Goal: Share content: Share content

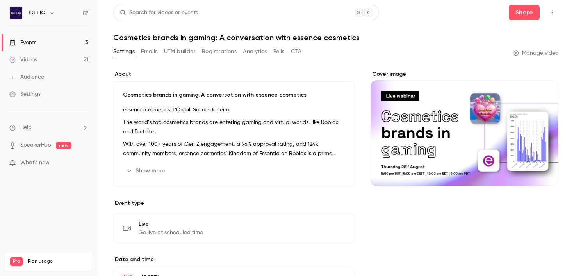
click at [176, 71] on label "About" at bounding box center [234, 74] width 242 height 8
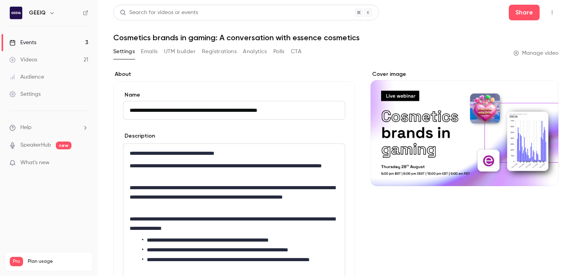
click at [58, 59] on link "Videos 21" at bounding box center [49, 59] width 98 height 17
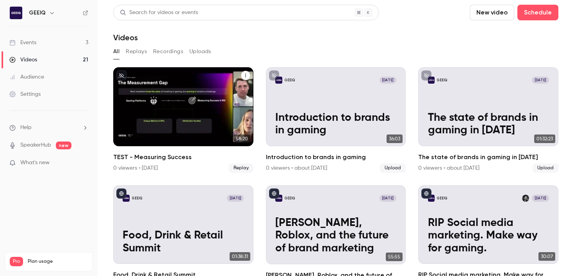
click at [176, 107] on div "GEEIQ Oct 6 TEST - Measuring Success" at bounding box center [183, 106] width 140 height 79
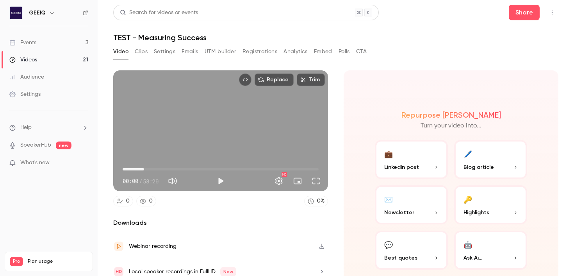
click at [144, 169] on span "06:23" at bounding box center [221, 169] width 196 height 12
click at [164, 168] on span "12:19" at bounding box center [221, 169] width 196 height 12
click at [170, 169] on span "12:19" at bounding box center [221, 169] width 196 height 12
type input "******"
click at [185, 167] on span "14:03" at bounding box center [221, 169] width 196 height 12
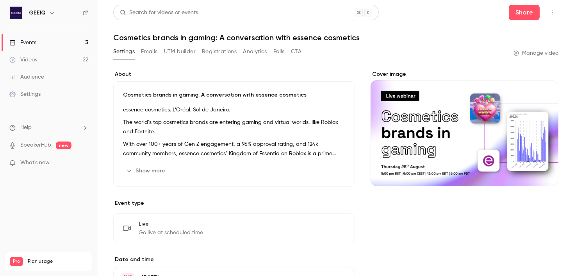
click at [55, 39] on link "Events 3" at bounding box center [49, 42] width 98 height 17
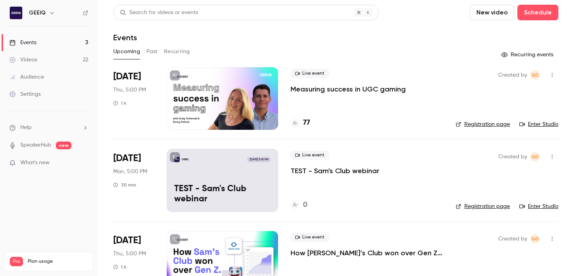
click at [369, 90] on p "Measuring success in UGC gaming" at bounding box center [347, 88] width 115 height 9
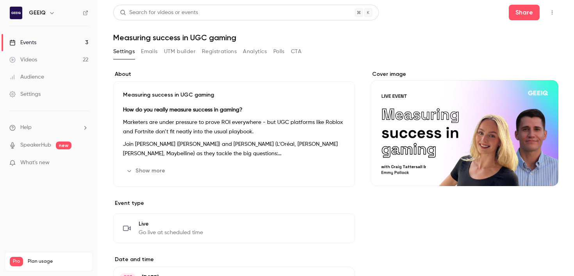
click at [220, 52] on button "Registrations" at bounding box center [219, 51] width 35 height 12
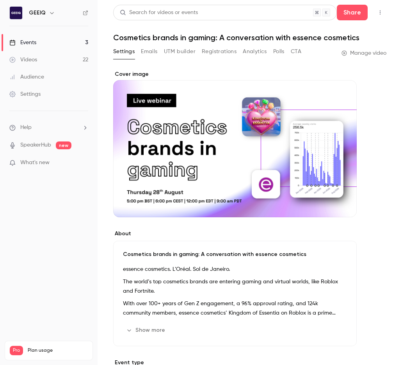
click at [62, 61] on link "Videos 22" at bounding box center [49, 59] width 98 height 17
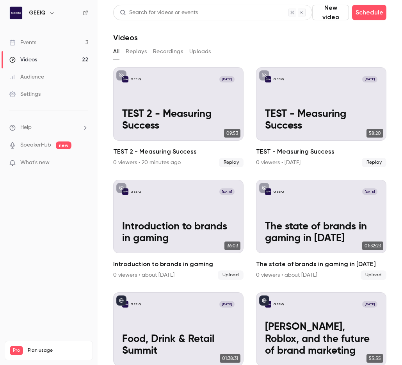
click at [86, 41] on link "Events 3" at bounding box center [49, 42] width 98 height 17
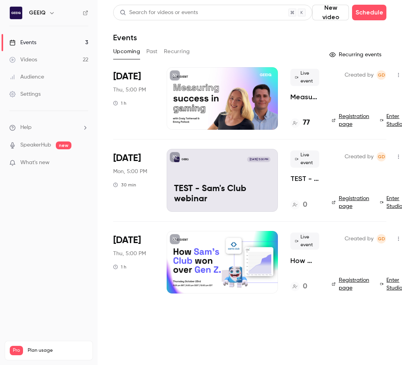
click at [306, 97] on p "Measuring success in UGC gaming" at bounding box center [304, 96] width 29 height 9
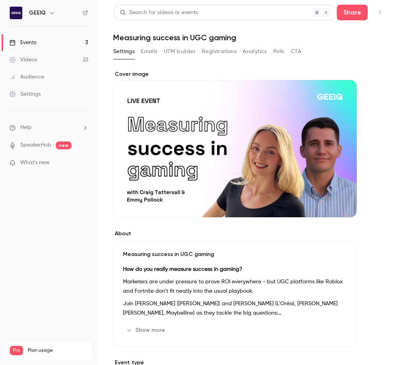
click at [62, 45] on link "Events 3" at bounding box center [49, 42] width 98 height 17
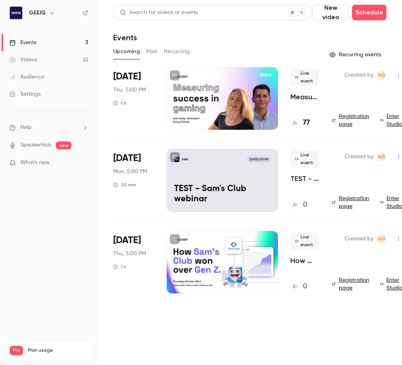
click at [290, 98] on p "Measuring success in UGC gaming" at bounding box center [304, 96] width 29 height 9
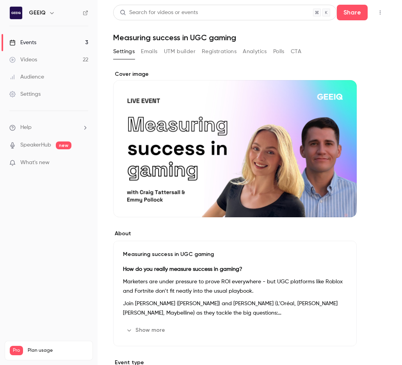
click at [150, 52] on button "Emails" at bounding box center [149, 51] width 16 height 12
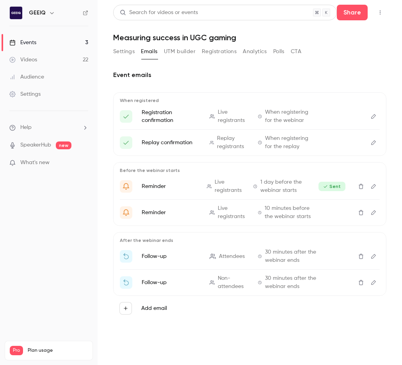
click at [199, 53] on div "Settings Emails UTM builder Registrations Analytics Polls CTA" at bounding box center [207, 51] width 188 height 12
click at [205, 51] on button "Registrations" at bounding box center [219, 51] width 35 height 12
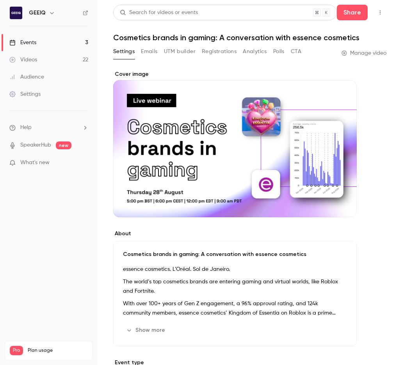
click at [35, 39] on div "Events" at bounding box center [22, 43] width 27 height 8
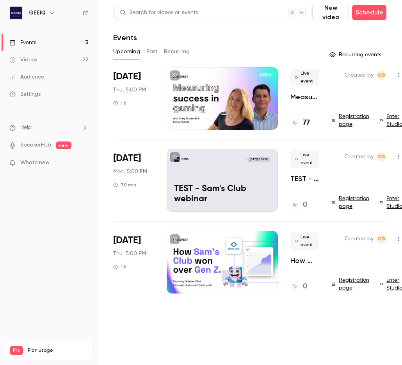
click at [301, 261] on p "How [PERSON_NAME]’s Club won over Gen Z & Alpha" at bounding box center [304, 260] width 29 height 9
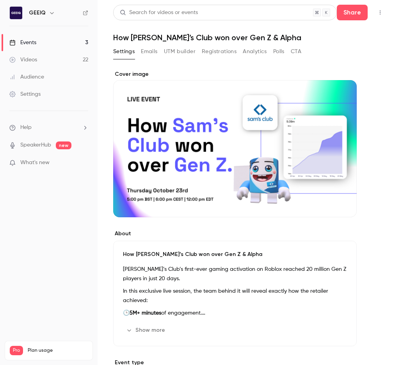
click at [197, 37] on h1 "How [PERSON_NAME]’s Club won over Gen Z & Alpha" at bounding box center [249, 37] width 273 height 9
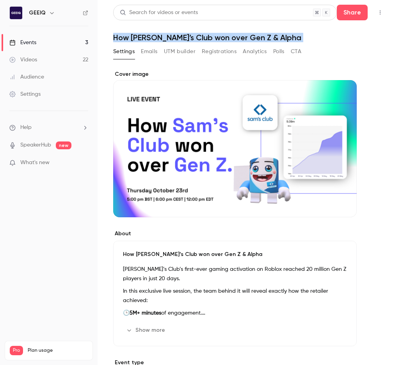
click at [197, 37] on h1 "How [PERSON_NAME]’s Club won over Gen Z & Alpha" at bounding box center [249, 37] width 273 height 9
copy div "How Sam’s Club won over Gen Z & Alpha Settings Emails UTM builder Registrations…"
click at [343, 9] on button "Share" at bounding box center [352, 13] width 31 height 16
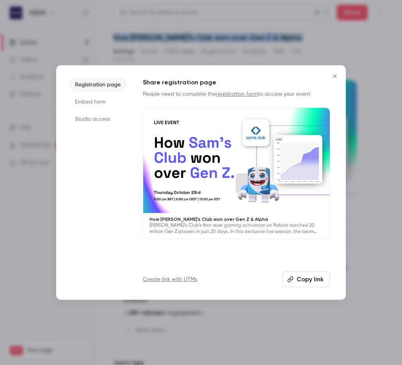
click at [314, 273] on button "Copy link" at bounding box center [306, 279] width 48 height 16
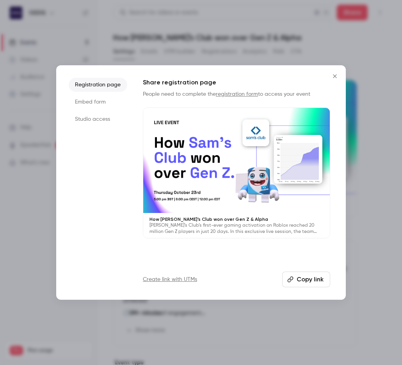
drag, startPoint x: 108, startPoint y: 113, endPoint x: 117, endPoint y: 121, distance: 11.6
click at [108, 113] on li "Studio access" at bounding box center [98, 119] width 59 height 14
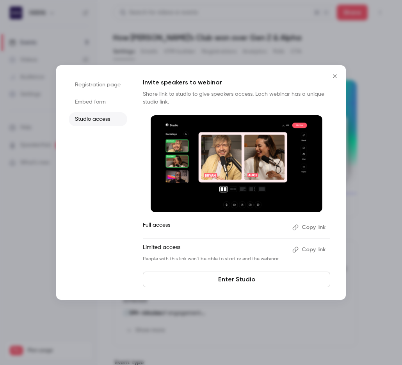
click at [305, 250] on button "Copy link" at bounding box center [309, 249] width 41 height 12
click at [335, 76] on icon "Close" at bounding box center [334, 76] width 9 height 6
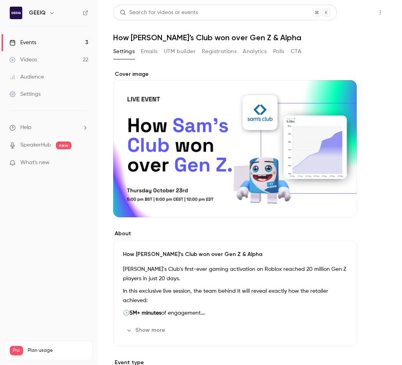
click at [359, 15] on button "Share" at bounding box center [352, 13] width 31 height 16
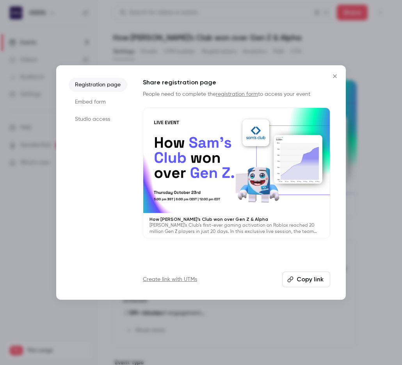
click at [82, 117] on li "Studio access" at bounding box center [98, 119] width 59 height 14
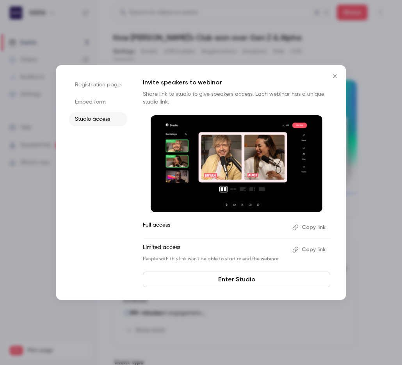
click at [91, 98] on li "Embed form" at bounding box center [98, 102] width 59 height 14
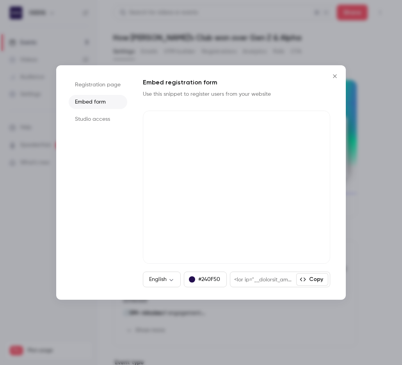
click at [90, 117] on li "Studio access" at bounding box center [98, 119] width 59 height 14
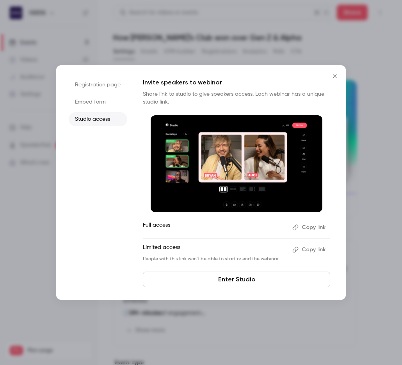
click at [320, 245] on button "Copy link" at bounding box center [309, 249] width 41 height 12
click at [182, 60] on div at bounding box center [201, 182] width 402 height 365
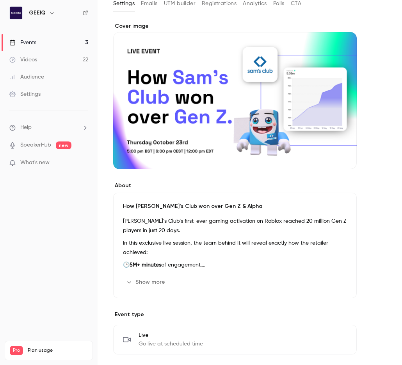
scroll to position [53, 0]
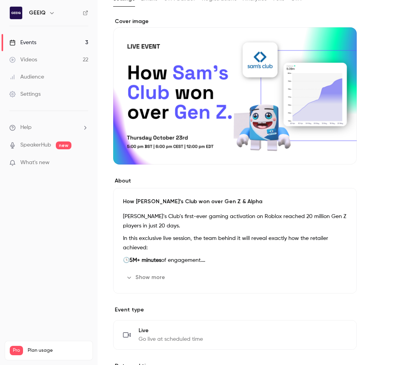
click at [150, 227] on p "Sam’s Club’s first-ever gaming activation on Roblox reached 20 million Gen Z pl…" at bounding box center [235, 221] width 224 height 19
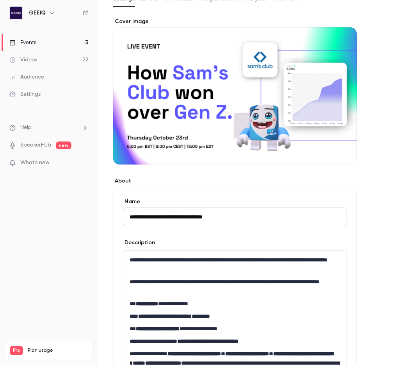
click at [171, 263] on p "**********" at bounding box center [235, 264] width 211 height 19
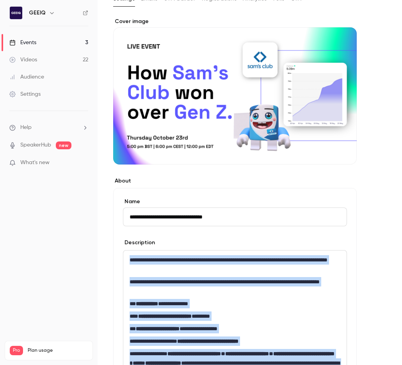
copy div "**********"
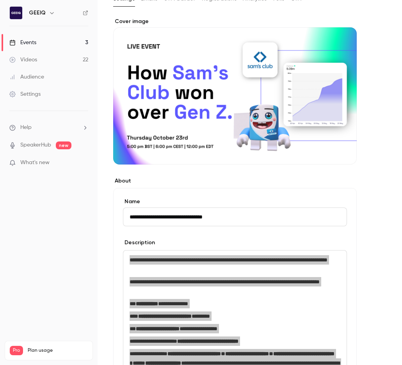
scroll to position [53, 0]
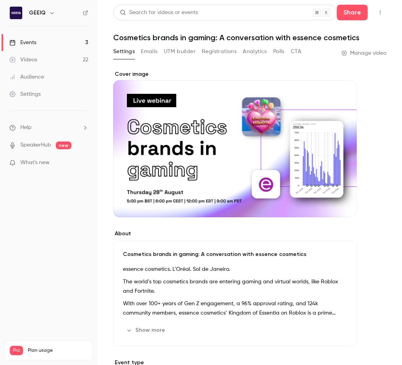
click at [62, 43] on link "Events 3" at bounding box center [49, 42] width 98 height 17
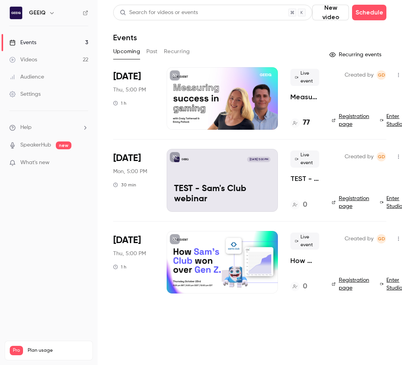
click at [306, 98] on p "Measuring success in UGC gaming" at bounding box center [304, 96] width 29 height 9
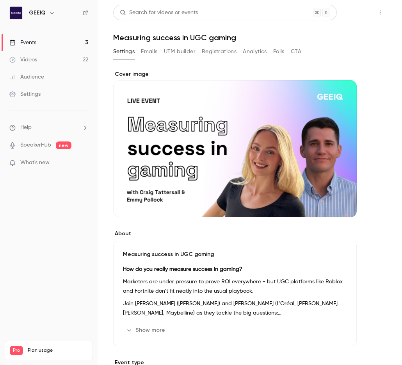
click at [352, 11] on button "Share" at bounding box center [352, 13] width 31 height 16
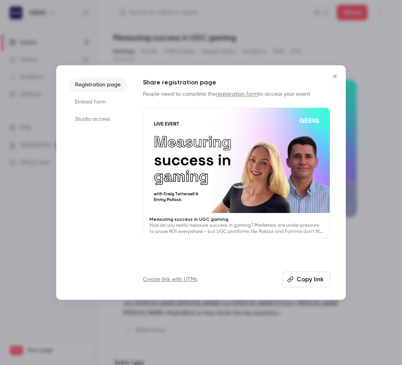
click at [334, 78] on icon "Close" at bounding box center [334, 76] width 9 height 6
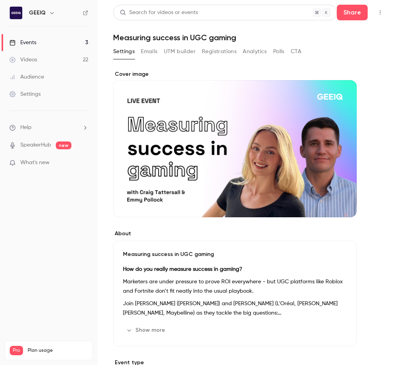
click at [72, 42] on link "Events 3" at bounding box center [49, 42] width 98 height 17
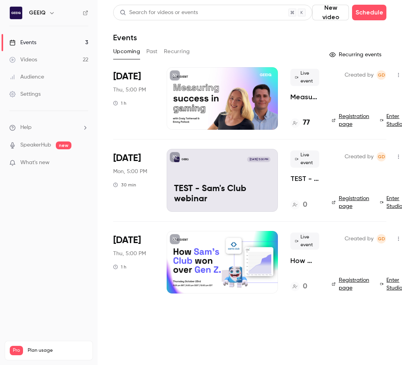
click at [151, 16] on div "Search for videos or events" at bounding box center [159, 13] width 78 height 8
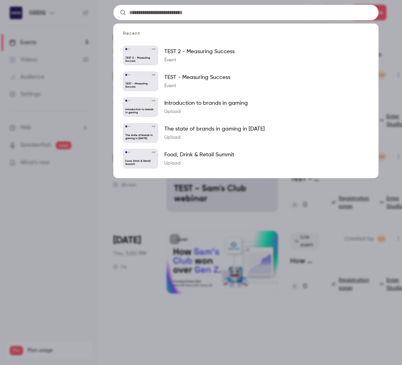
click at [90, 37] on div "Recent GEEIQ [DATE] TEST 2 - Measuring Success TEST 2 - Measuring Success Event…" at bounding box center [201, 182] width 402 height 365
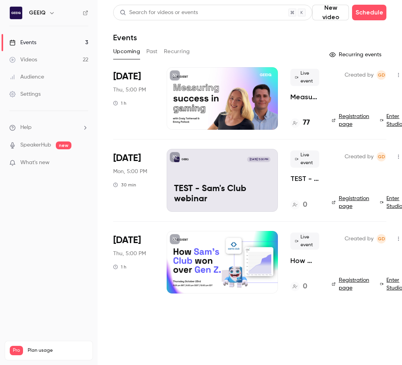
click at [153, 52] on button "Past" at bounding box center [151, 51] width 11 height 12
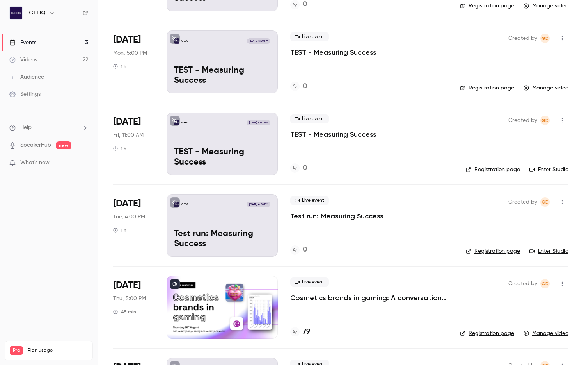
scroll to position [188, 0]
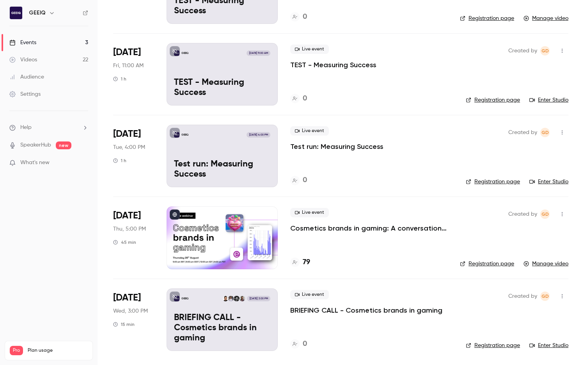
click at [334, 231] on p "Cosmetics brands in gaming: A conversation with essence cosmetics" at bounding box center [368, 227] width 157 height 9
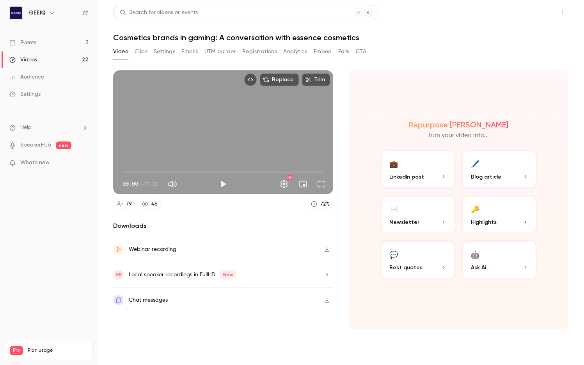
click at [402, 10] on button "Share" at bounding box center [534, 13] width 31 height 16
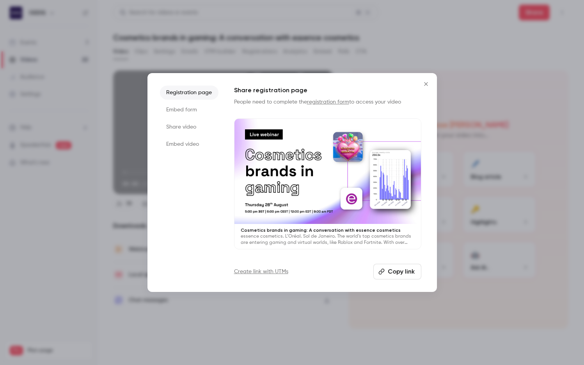
click at [183, 148] on li "Embed video" at bounding box center [189, 144] width 59 height 14
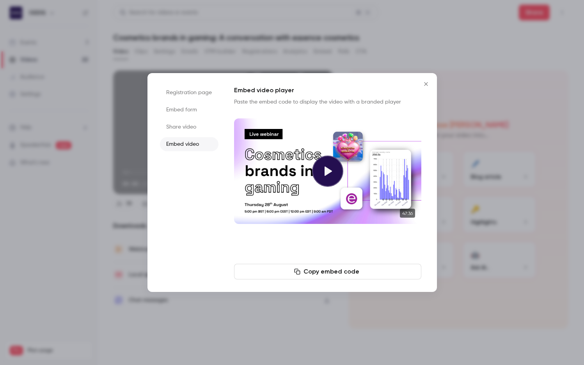
click at [183, 124] on li "Share video" at bounding box center [189, 127] width 59 height 14
click at [343, 269] on button "Copy link" at bounding box center [327, 271] width 187 height 16
